Goal: Information Seeking & Learning: Learn about a topic

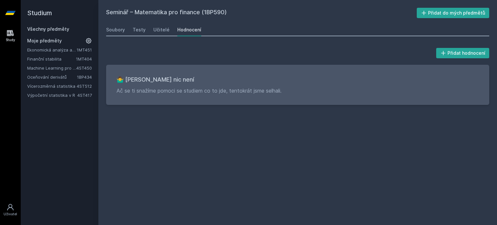
click at [56, 31] on link "Všechny předměty" at bounding box center [48, 28] width 42 height 5
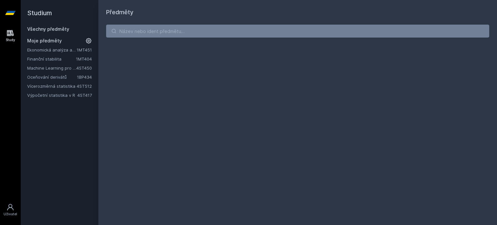
click at [56, 31] on link "Všechny předměty" at bounding box center [48, 28] width 42 height 5
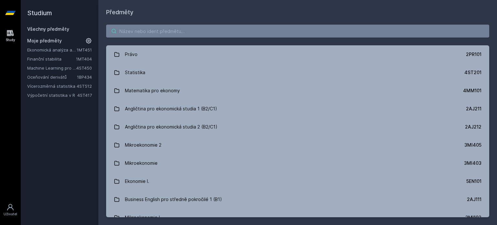
click at [130, 32] on input "search" at bounding box center [297, 31] width 383 height 13
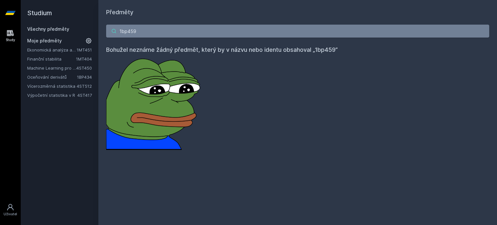
click at [147, 31] on input "1bp459" at bounding box center [297, 31] width 383 height 13
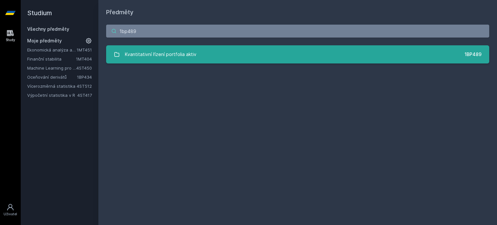
type input "1bp489"
click at [196, 60] on link "Kvantitativní řízení portfolia aktiv 1BP489" at bounding box center [297, 54] width 383 height 18
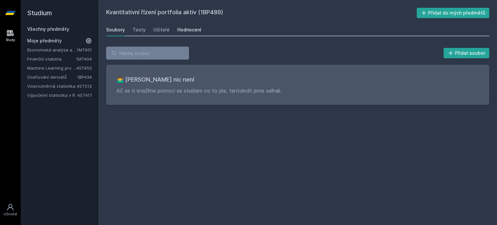
click at [187, 25] on link "Hodnocení" at bounding box center [189, 29] width 24 height 13
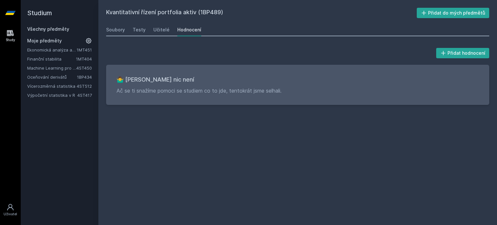
click at [146, 27] on div "Soubory Testy Učitelé Hodnocení" at bounding box center [297, 29] width 383 height 13
click at [60, 30] on link "Všechny předměty" at bounding box center [48, 28] width 42 height 5
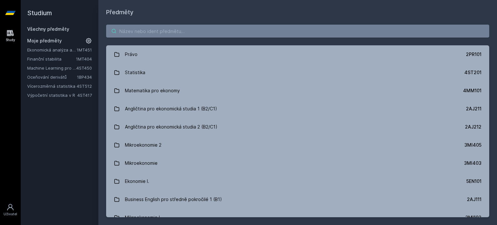
click at [164, 31] on input "search" at bounding box center [297, 31] width 383 height 13
paste input "1BP438"
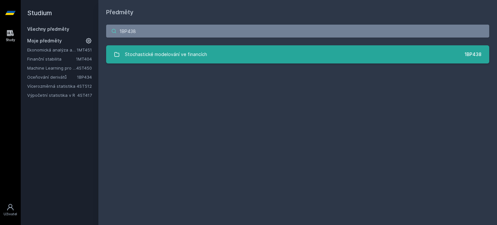
type input "1BP438"
click at [186, 52] on div "Stochastické modelování ve financích" at bounding box center [166, 54] width 82 height 13
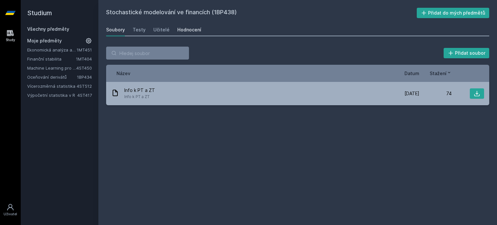
click at [182, 32] on div "Hodnocení" at bounding box center [189, 30] width 24 height 6
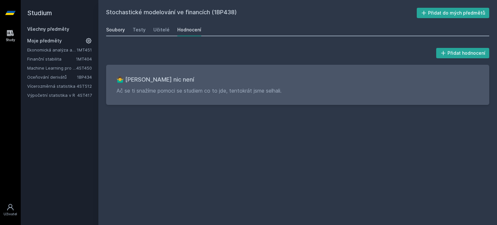
click at [119, 31] on div "Soubory" at bounding box center [115, 30] width 19 height 6
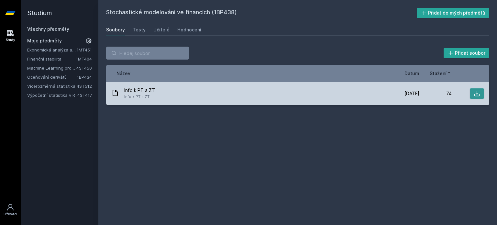
click at [474, 94] on icon at bounding box center [477, 93] width 6 height 6
